Goal: Find specific page/section: Find specific page/section

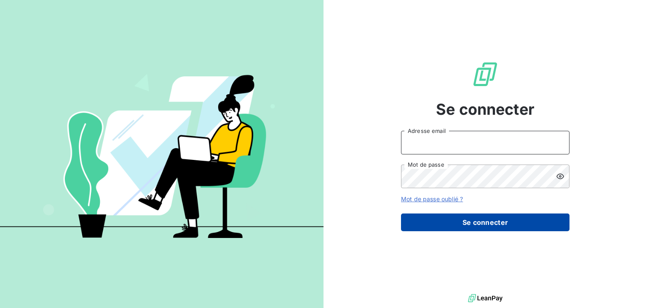
type input "anett.nordpicardie.ap@anett.fr"
click at [472, 222] on button "Se connecter" at bounding box center [485, 222] width 169 height 18
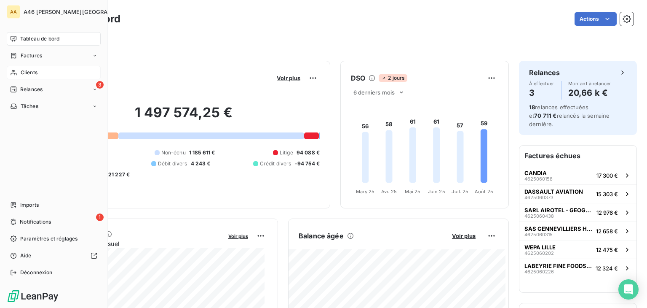
click at [27, 68] on div "Clients" at bounding box center [54, 72] width 94 height 13
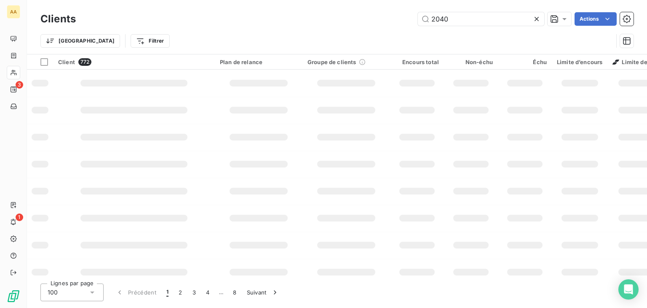
type input "2040"
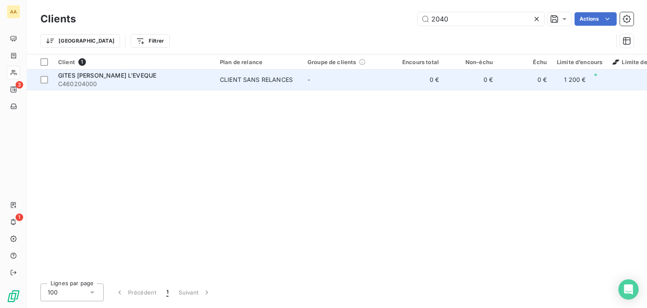
click at [201, 78] on div "GITES [PERSON_NAME] L'EVEQUE" at bounding box center [134, 75] width 152 height 8
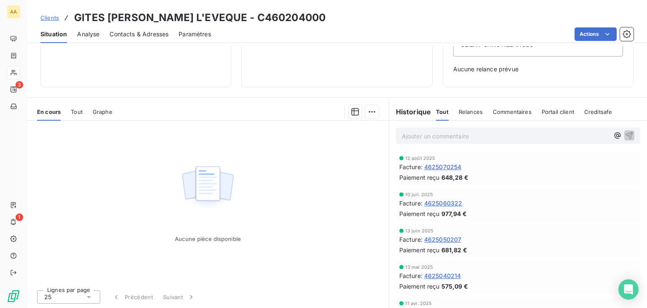
click at [444, 164] on span "4625070254" at bounding box center [443, 166] width 38 height 9
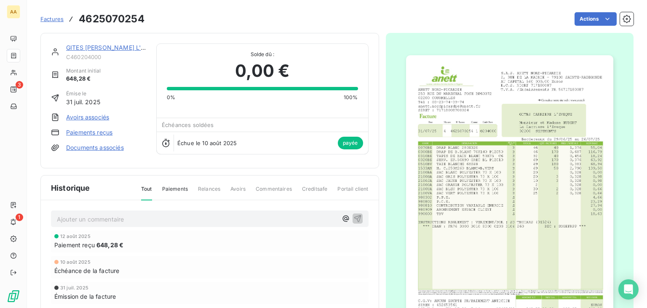
click at [463, 196] on img "button" at bounding box center [509, 201] width 207 height 293
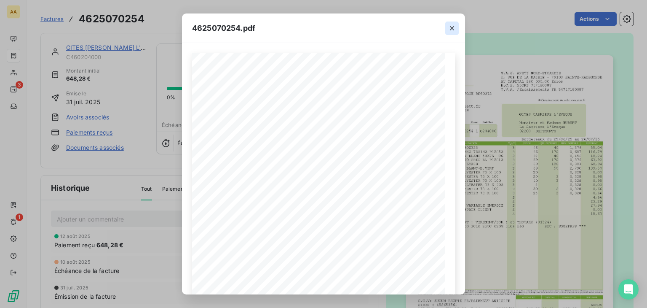
click at [453, 27] on icon "button" at bounding box center [452, 28] width 4 height 4
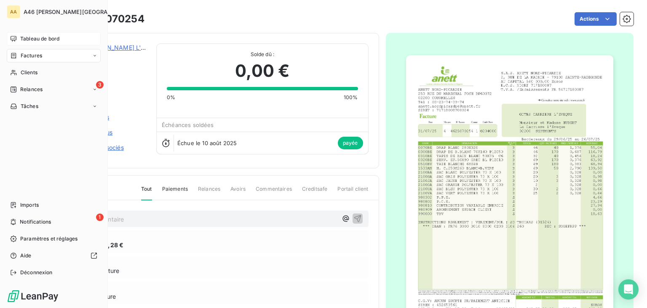
click at [31, 39] on span "Tableau de bord" at bounding box center [39, 39] width 39 height 8
